Goal: Communication & Community: Answer question/provide support

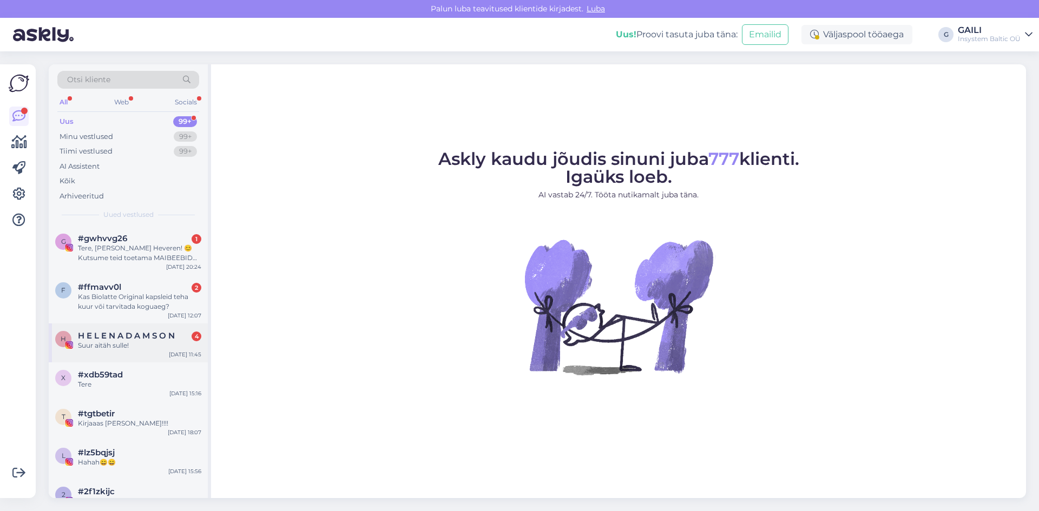
click at [104, 338] on span "H E L E N A D A M S O N" at bounding box center [126, 336] width 97 height 10
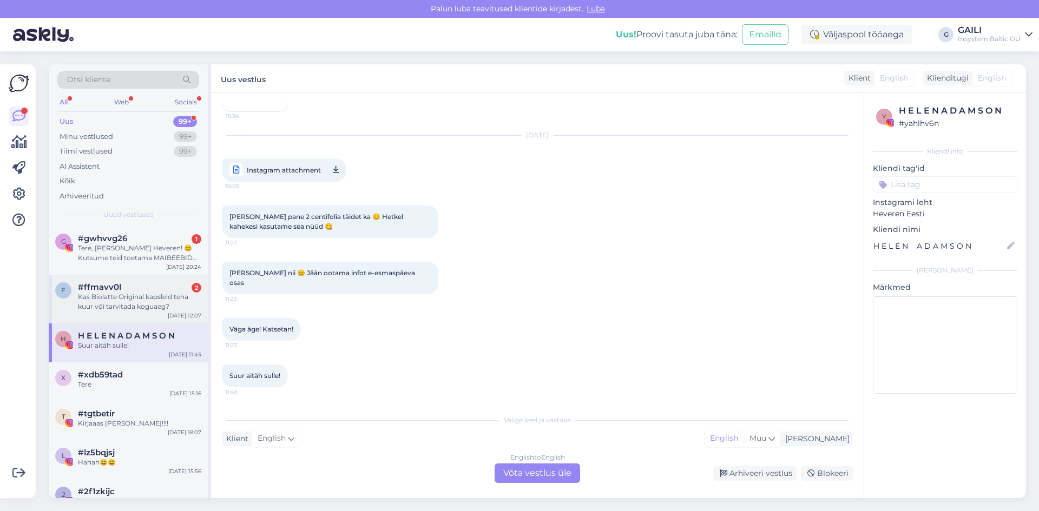
scroll to position [7180, 0]
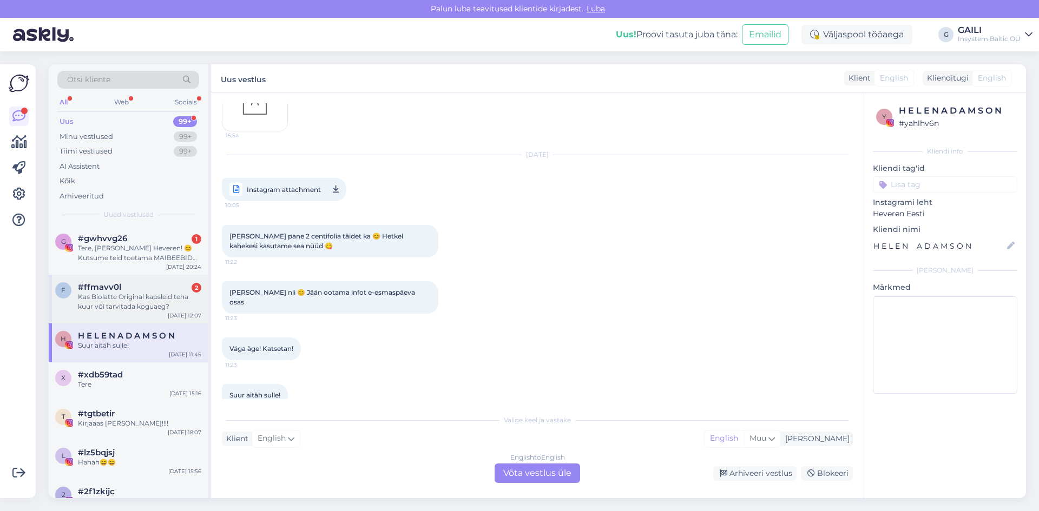
click at [116, 301] on div "Kas Biolatte Original kapsleid teha kuur või tarvitada koguaeg?" at bounding box center [139, 301] width 123 height 19
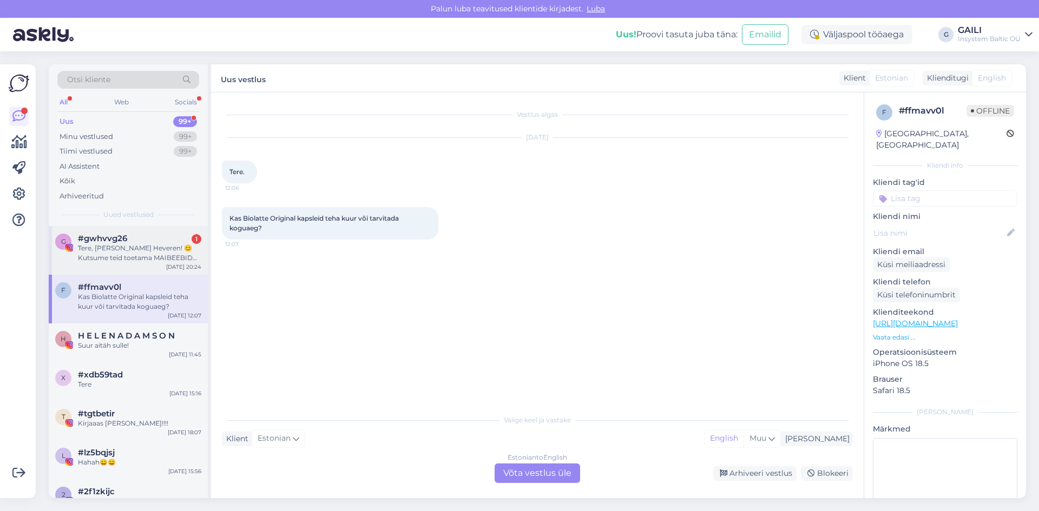
click at [139, 267] on div "g #gwhvvg26 1 Tere, [PERSON_NAME] Heveren! 😊 Kutsume teid toetama MAIBEEBID 202…" at bounding box center [128, 250] width 159 height 49
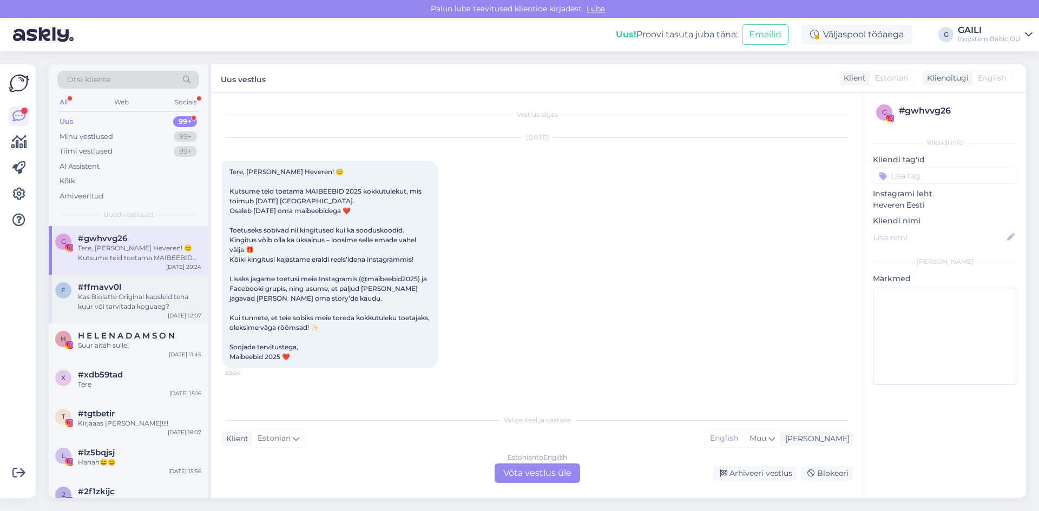
click at [121, 287] on div "#ffmavv0l" at bounding box center [139, 287] width 123 height 10
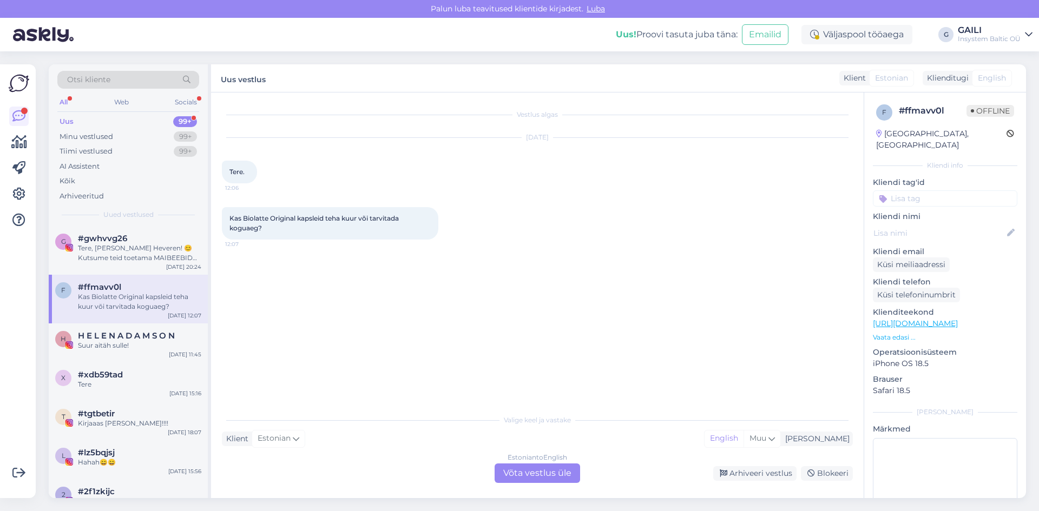
click at [549, 476] on div "Estonian to English Võta vestlus üle" at bounding box center [538, 473] width 86 height 19
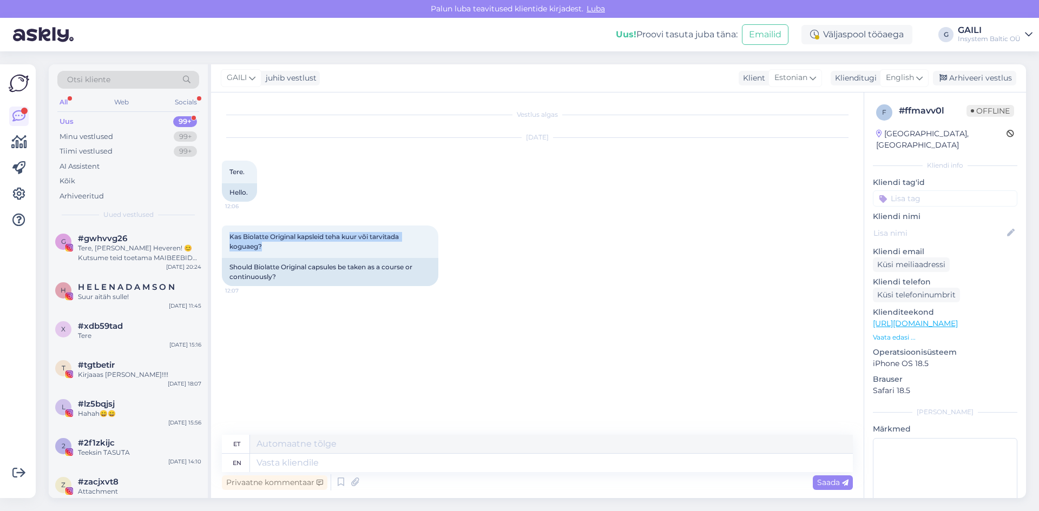
drag, startPoint x: 269, startPoint y: 251, endPoint x: 566, endPoint y: 182, distance: 304.8
click at [224, 239] on div "Kas Biolatte Original kapsleid teha kuur või tarvitada koguaeg? 12:07" at bounding box center [330, 242] width 216 height 32
copy span "Kas Biolatte Original kapsleid teha kuur või tarvitada koguaeg?"
click at [288, 456] on textarea at bounding box center [551, 463] width 603 height 18
type textarea "Tere!"
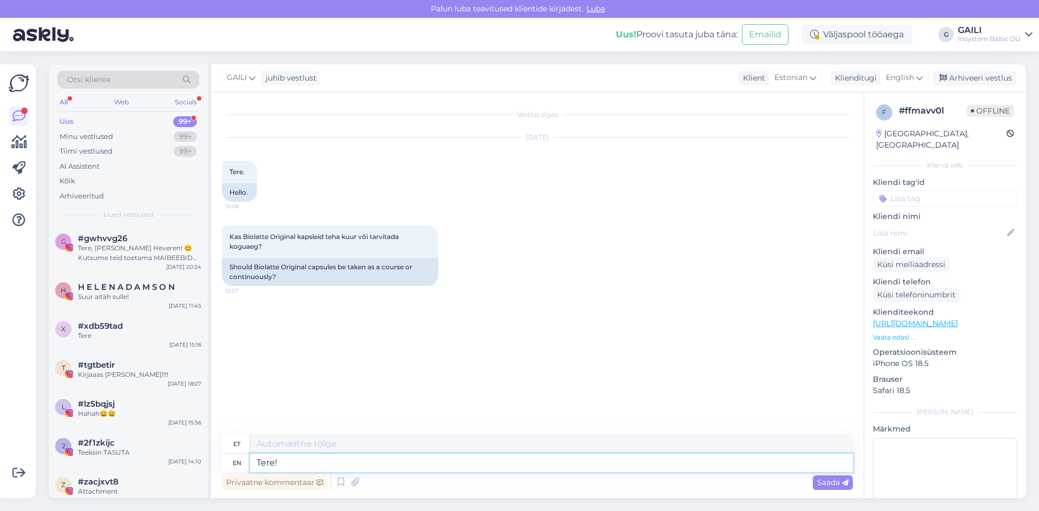
type textarea "Tere!"
type textarea "Tere! Seda"
type textarea "Tere! Seda võib"
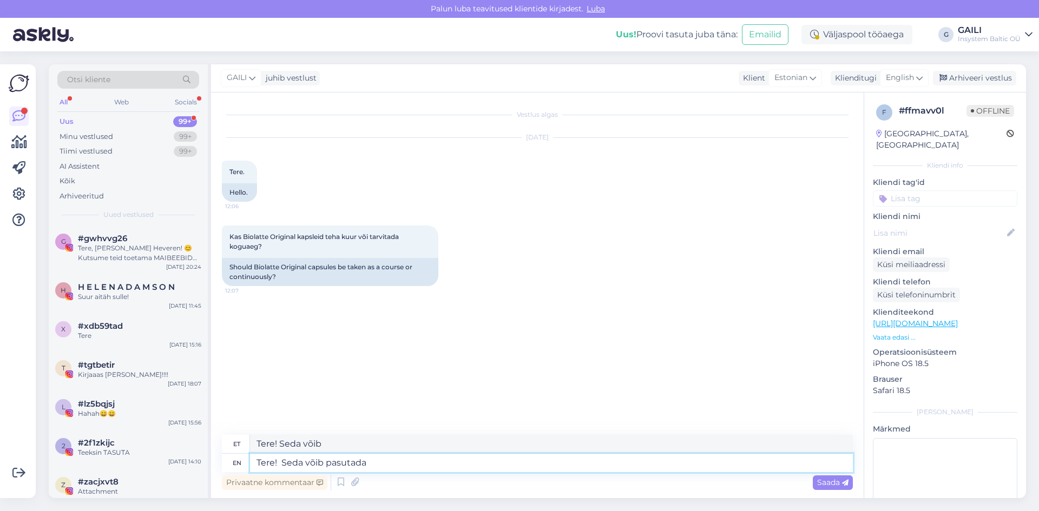
type textarea "Tere! Seda võib pasutada i"
type textarea "Tere! Seda võib pasutada"
type textarea "Tere! Seda võib pasutada igapäevaselt"
type textarea "Tere! Seda võib pasutada igapäevaselt ("
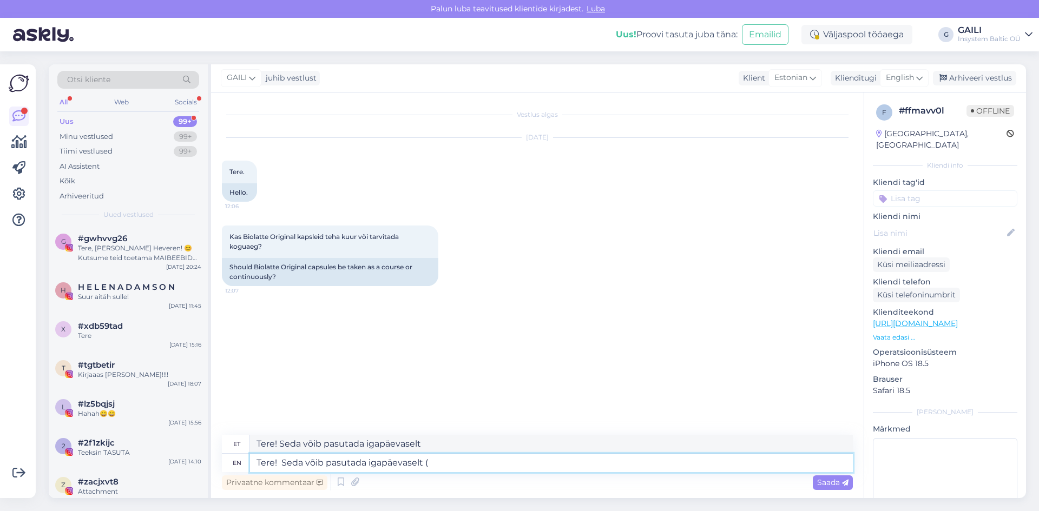
type textarea "Tere! Seda võib pasutada igapäevaselt ("
type textarea "Tere! Seda võib pasutada igapäevaselt (üks"
type textarea "Tere! Seda võib pasutada igapäevaselt (üks päev"
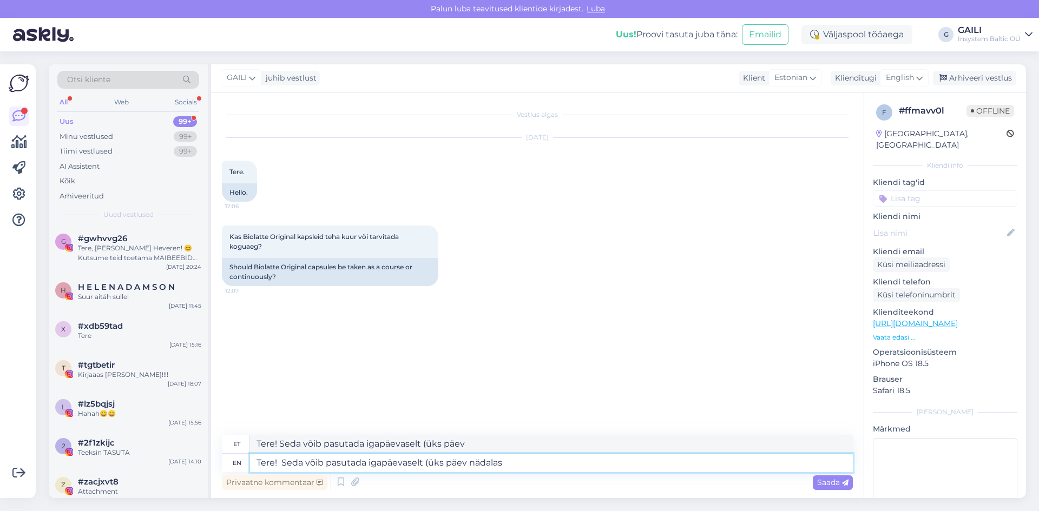
type textarea "Tere! Seda võib pasutada igapäevaselt (üks päev nädalas"
type textarea "Tere! Seda võib pasutada igapäevaselt (üks päev nädalas vabaks j"
type textarea "Tere! Seda võib pasutada igapäevaselt (üks päev nädalas vabaks"
type textarea "Tere! Seda võib pasutada igapäevaselt (üks päev nädalas vabaks jätta("
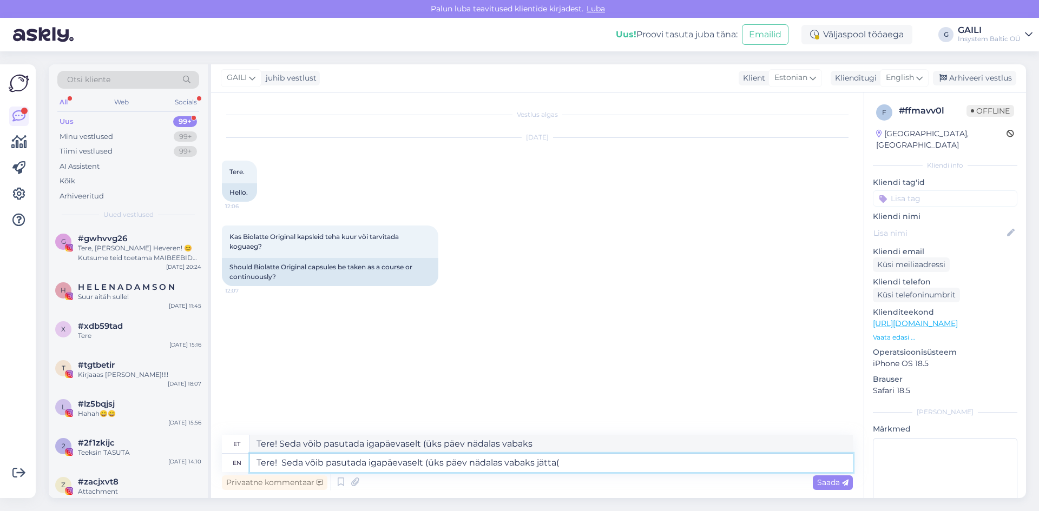
type textarea "Tere! Seda võib pasutada igapäevaselt (üks päev nädalas vabaks jätta"
type textarea "Tere! Seda võib pasutada igapäevaselt (üks päev nädalas vabaks jätta) k"
type textarea "Tere! Seda võib pasutada igapäevaselt (üks päev nädalas vabaks jätta)"
type textarea "Tere! Seda võib pasutada igapäevaselt (üks päev nädalas vabaks jätta) kui"
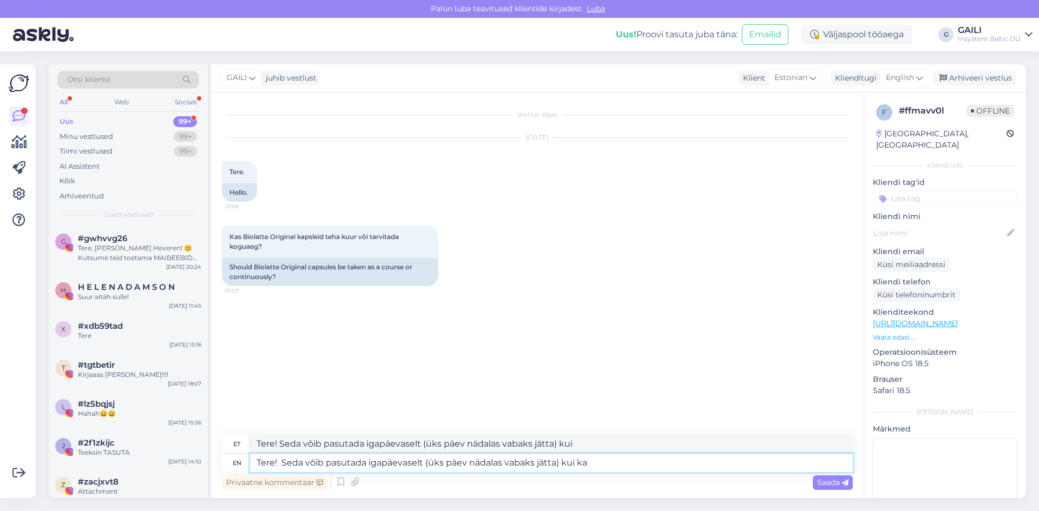
type textarea "Tere! Seda võib pasutada igapäevaselt (üks päev nädalas vabaks jätta) kui ka"
type textarea "Tere! Seda võib pasutada igapäevaselt (üks päev nädalas vabaks jätta) kui ka ka…"
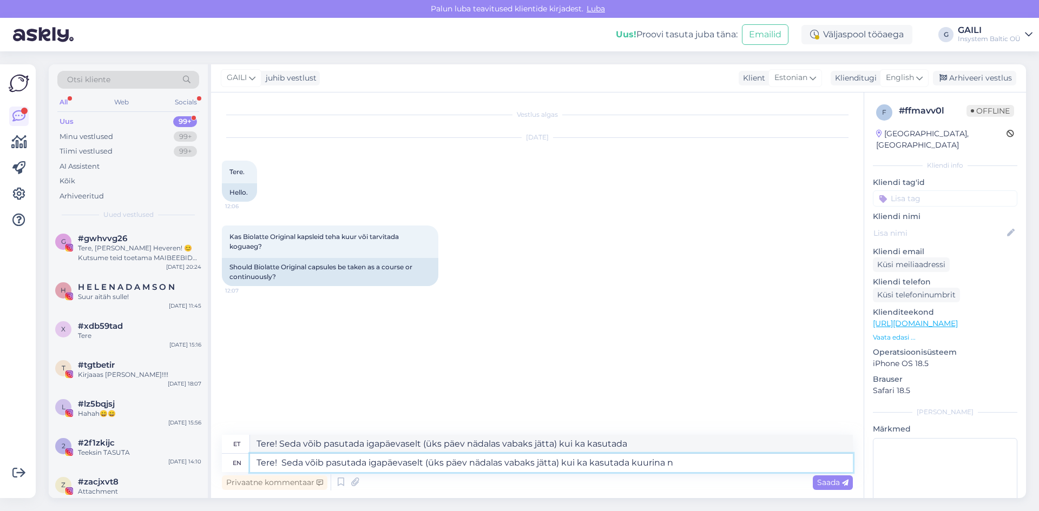
type textarea "Tere! Seda võib pasutada igapäevaselt (üks päev nädalas vabaks jätta) kui ka ka…"
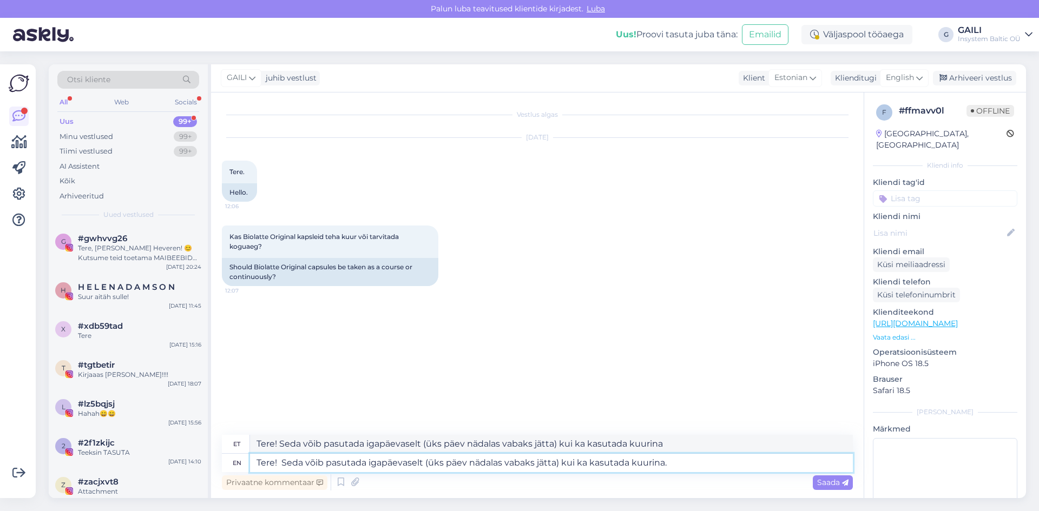
type textarea "Tere! Seda võib pasutada igapäevaselt (üks päev nädalas vabaks jätta) kui ka ka…"
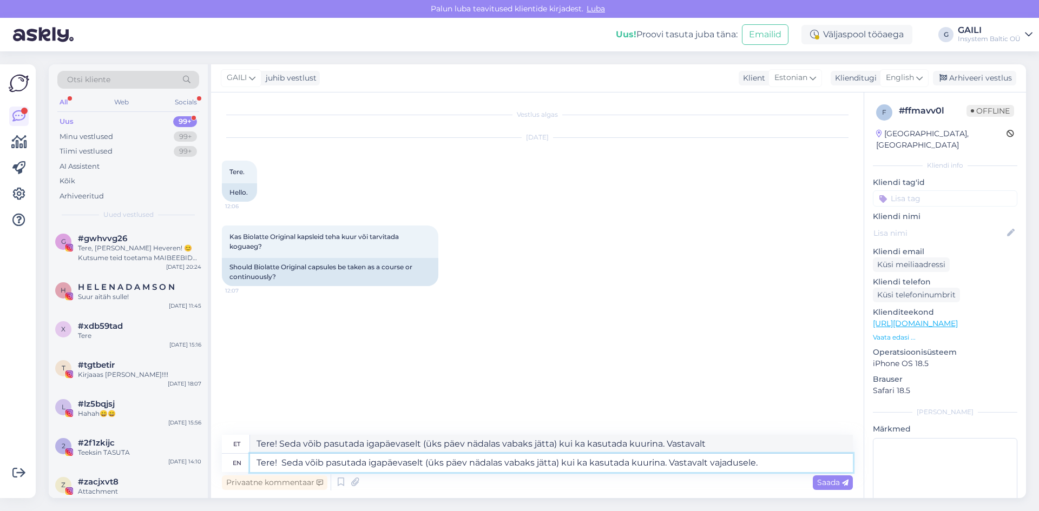
type textarea "Tere! Seda võib pasutada igapäevaselt (üks päev nädalas vabaks jätta) kui ka ka…"
click at [297, 466] on textarea "Tere! Seda võib pasutada igapäevaselt (üks päev nädalas vabaks jätta) kui ka ka…" at bounding box center [551, 463] width 603 height 18
type textarea "Tere! Kapsleid võib pasutada igapäevaselt (üks päev nädalas vabaks jätta) kui k…"
type textarea "Tere! Kapsleid võib passida igapäevaselt (üks päev nädalas vabaks jätta) kui ka…"
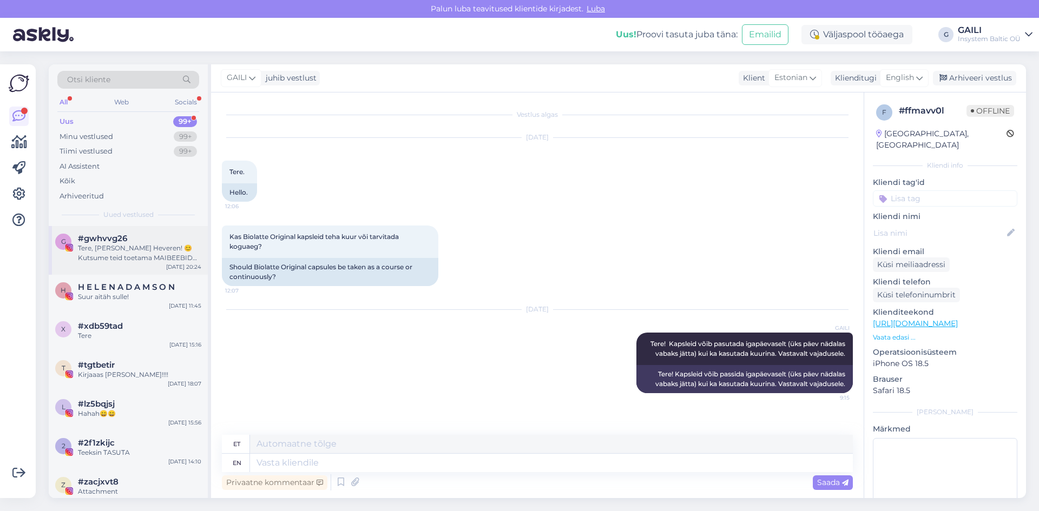
click at [150, 261] on div "Tere, [PERSON_NAME] Heveren! 😊 Kutsume teid toetama MAIBEEBID 2025 kokkutulekut…" at bounding box center [139, 253] width 123 height 19
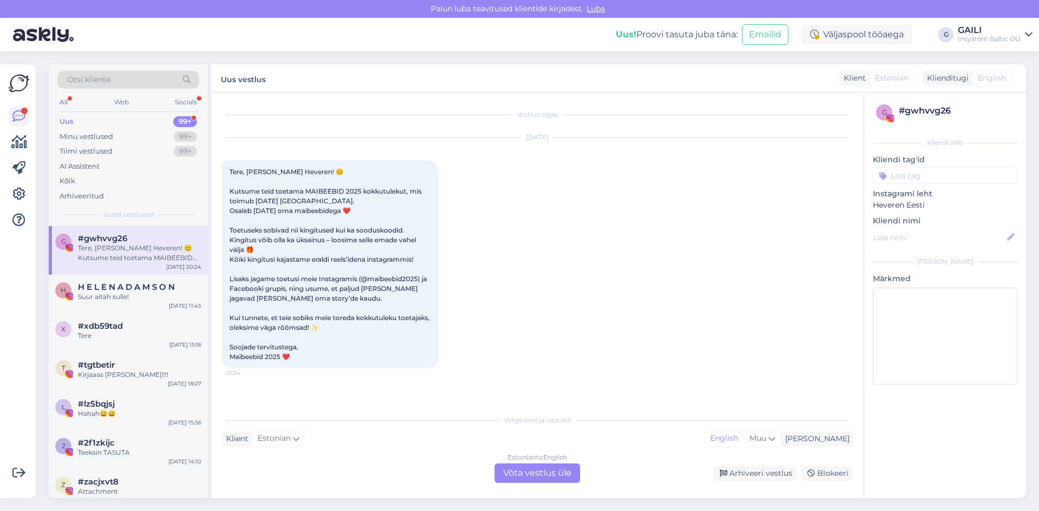
click at [539, 471] on div "Estonian to English Võta vestlus üle" at bounding box center [538, 473] width 86 height 19
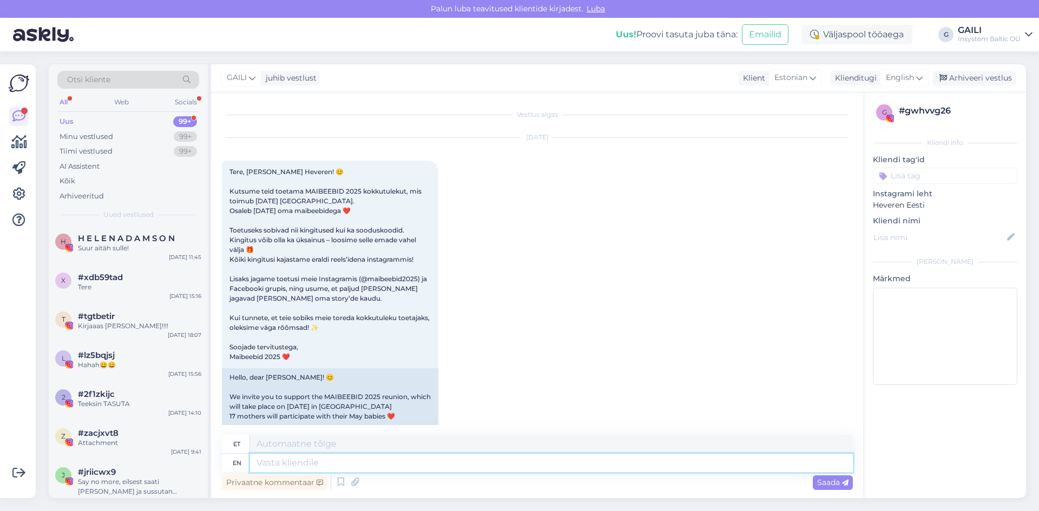
click at [311, 463] on textarea at bounding box center [551, 463] width 603 height 18
paste textarea "Aitäh, et meile kirjutasite ning tore näha, et oleme Teile silmjäänud. Meil koo…"
type textarea "Aitäh, et meile kirjutasite ning tore näha, et oleme Teile silmjäänud. Meil koo…"
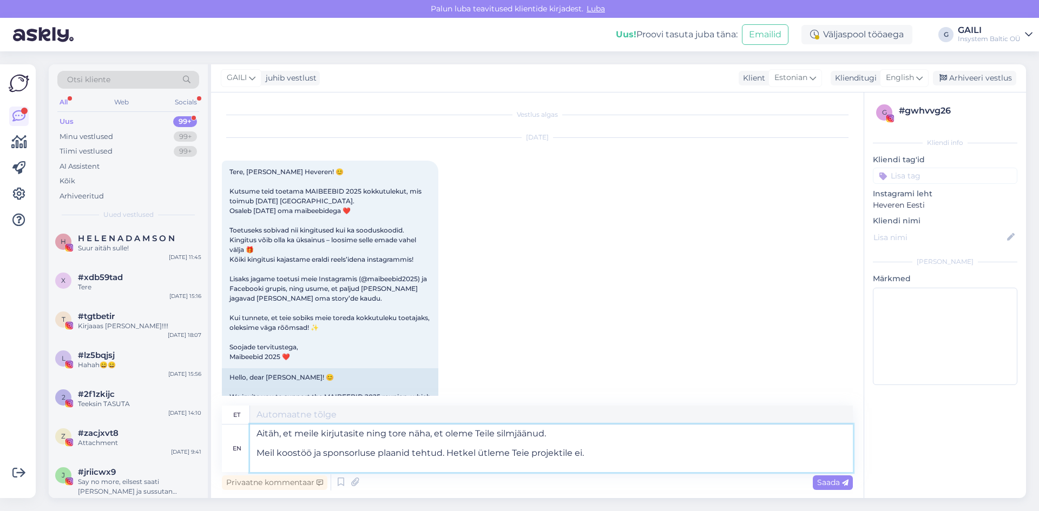
type textarea "Aitäh, et [PERSON_NAME] kirjutasite ja tore näha, et oleme Teile silmjäänud. Me…"
click at [260, 431] on textarea "Aitäh, et meile kirjutasite ning tore näha, et oleme Teile silmjäänud. Meil koo…" at bounding box center [551, 449] width 603 height 48
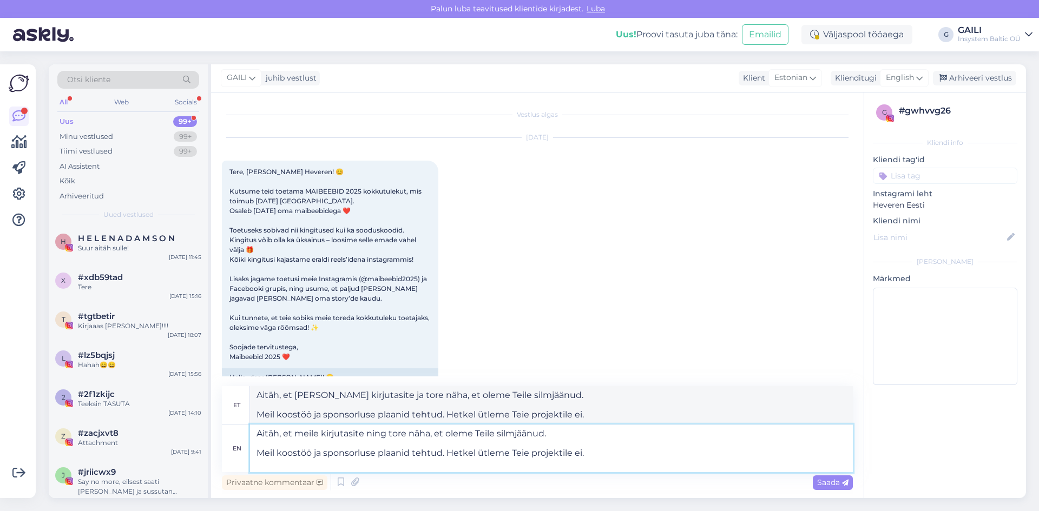
drag, startPoint x: 257, startPoint y: 433, endPoint x: 284, endPoint y: 439, distance: 27.7
click at [257, 433] on textarea "Aitäh, et meile kirjutasite ning tore näha, et oleme Teile silmjäänud. Meil koo…" at bounding box center [551, 449] width 603 height 48
type textarea "Tere! Aitäh, et meile kirjutasite ning tore näha, et oleme Teile silmjäänud. Me…"
type textarea "Tere! Aitäh, et meile kirjutasite ja tore näha, et oleme Teile silmjäänud. Meil…"
click at [254, 453] on textarea "Tere! Aitäh, et meile kirjutasite ning tore näha, et oleme Teile silmjäänud. Me…" at bounding box center [551, 449] width 603 height 48
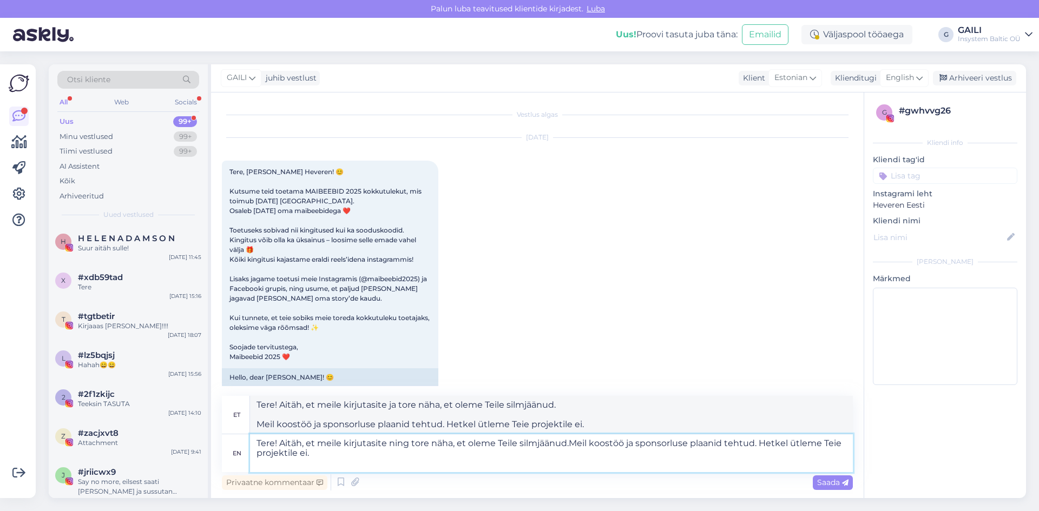
type textarea "Tere! Aitäh, et meile kirjutasite ning tore näha, et oleme Teile silmjäänud. Me…"
type textarea "Tere! Aitäh, et meile kirjutasite ja tore näha, et oleme Teile silmjäänud. Meil…"
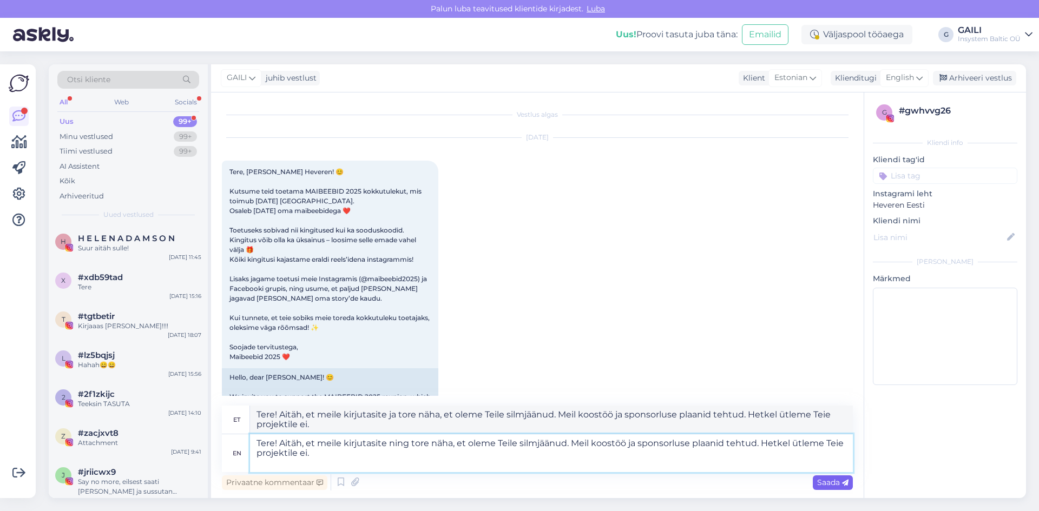
type textarea "Tere! Aitäh, et meile kirjutasite ning tore näha, et oleme Teile silmjäänud. Me…"
click at [826, 485] on span "Saada" at bounding box center [832, 483] width 31 height 10
click at [837, 487] on span "Saada" at bounding box center [832, 483] width 31 height 10
drag, startPoint x: 318, startPoint y: 459, endPoint x: 233, endPoint y: 433, distance: 89.2
click at [233, 433] on div "et Tere! Aitäh, et meile kirjutasite ja tore näha, et oleme Teile silmjäänud. M…" at bounding box center [537, 439] width 631 height 67
